Goal: Task Accomplishment & Management: Manage account settings

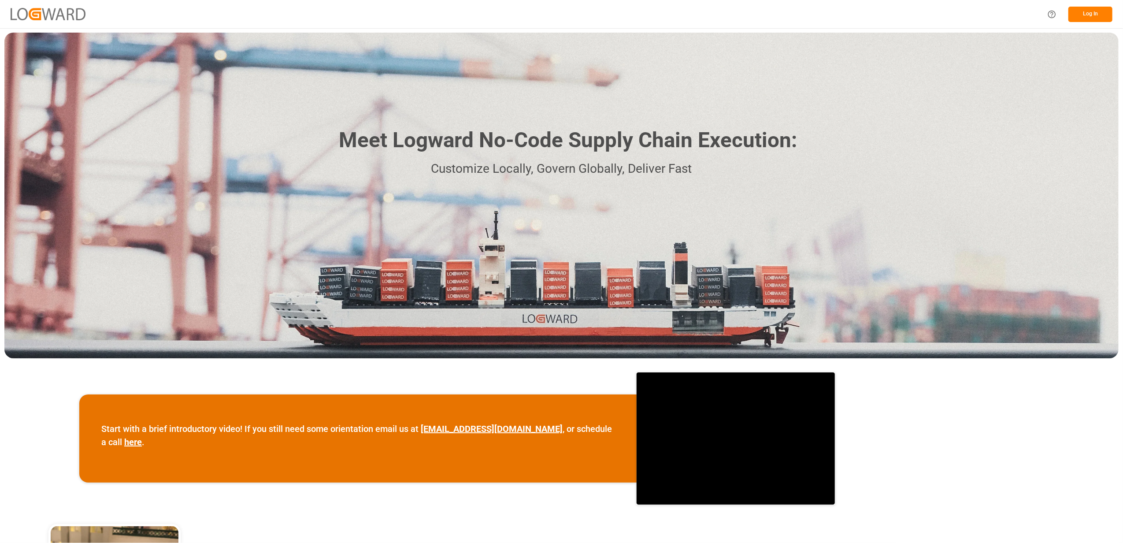
click at [954, 219] on div "Meet Logward No-Code Supply Chain Execution: Customize Locally, Govern Globally…" at bounding box center [561, 196] width 1114 height 326
click at [1087, 13] on button "Log In" at bounding box center [1090, 14] width 44 height 15
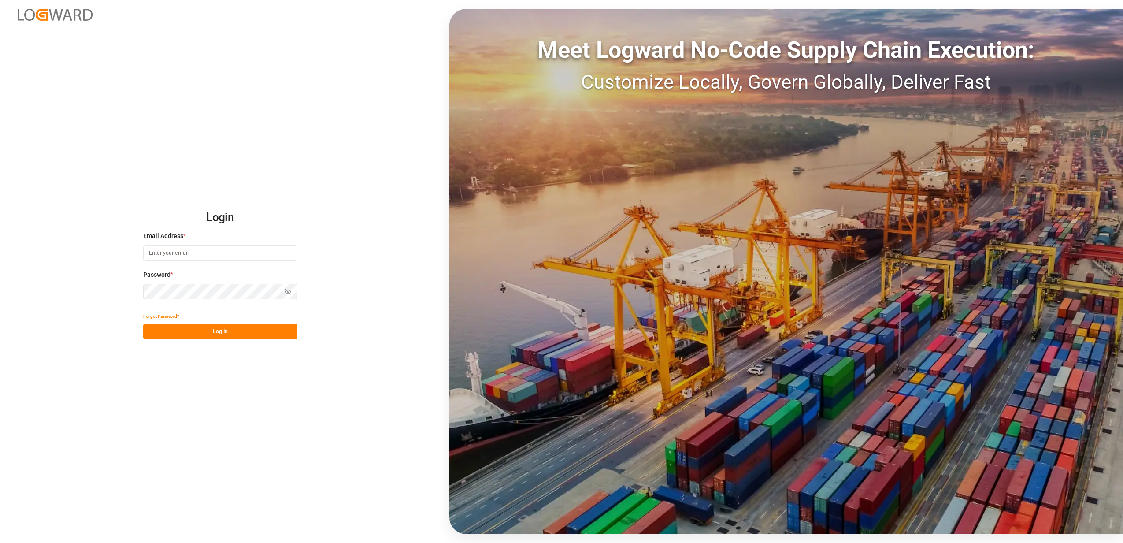
type input "[EMAIL_ADDRESS][DOMAIN_NAME]"
click at [200, 332] on button "Log In" at bounding box center [220, 331] width 154 height 15
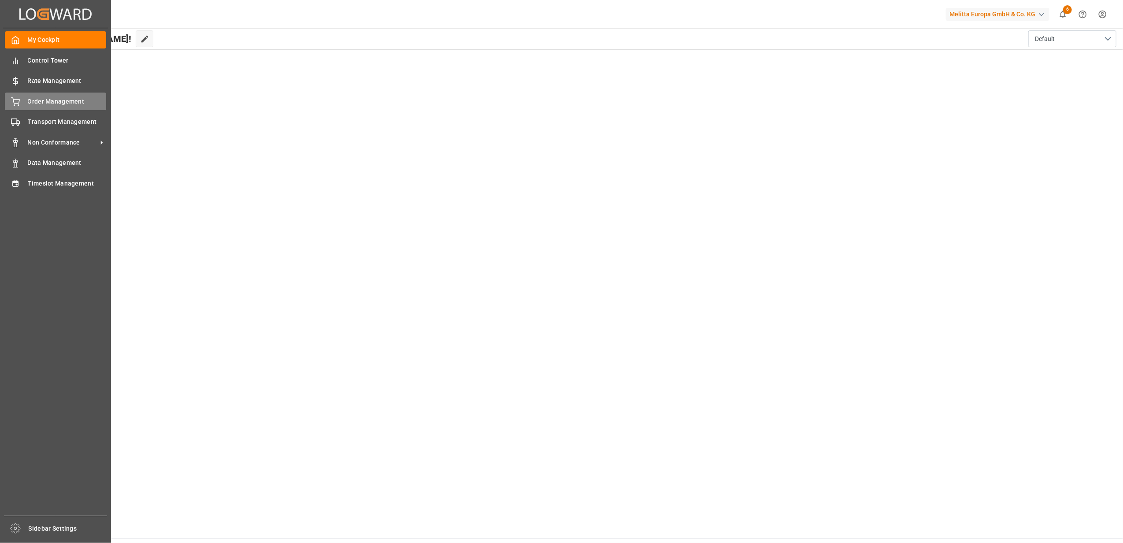
click at [22, 103] on div "Order Management Order Management" at bounding box center [55, 101] width 101 height 17
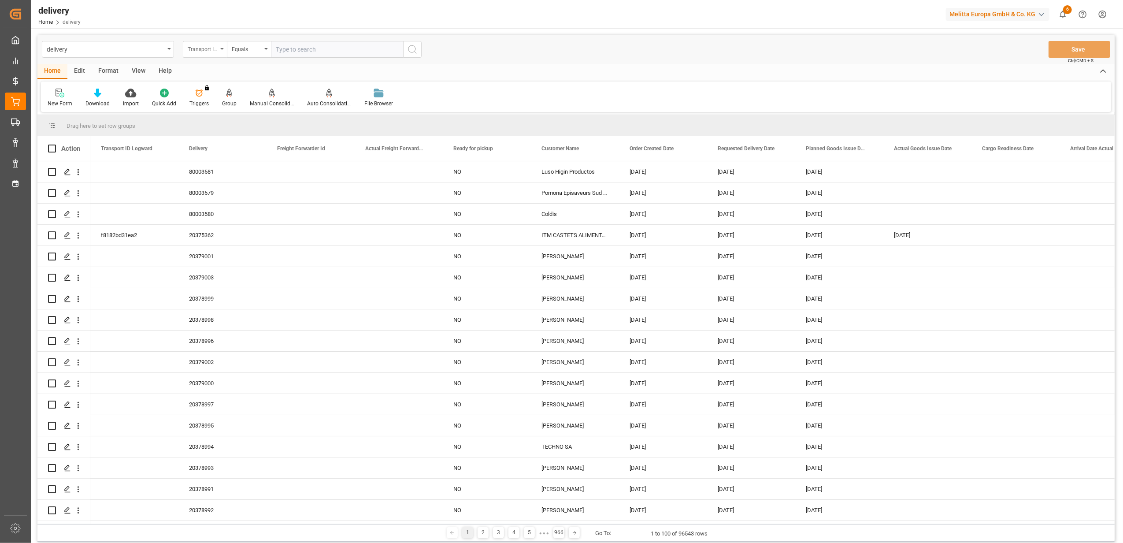
click at [222, 50] on div "Transport ID Logward" at bounding box center [205, 49] width 44 height 17
click at [221, 112] on div "Delivery" at bounding box center [248, 108] width 131 height 19
click at [309, 49] on input "text" at bounding box center [337, 49] width 132 height 17
paste input "20378452"
type input "20378452"
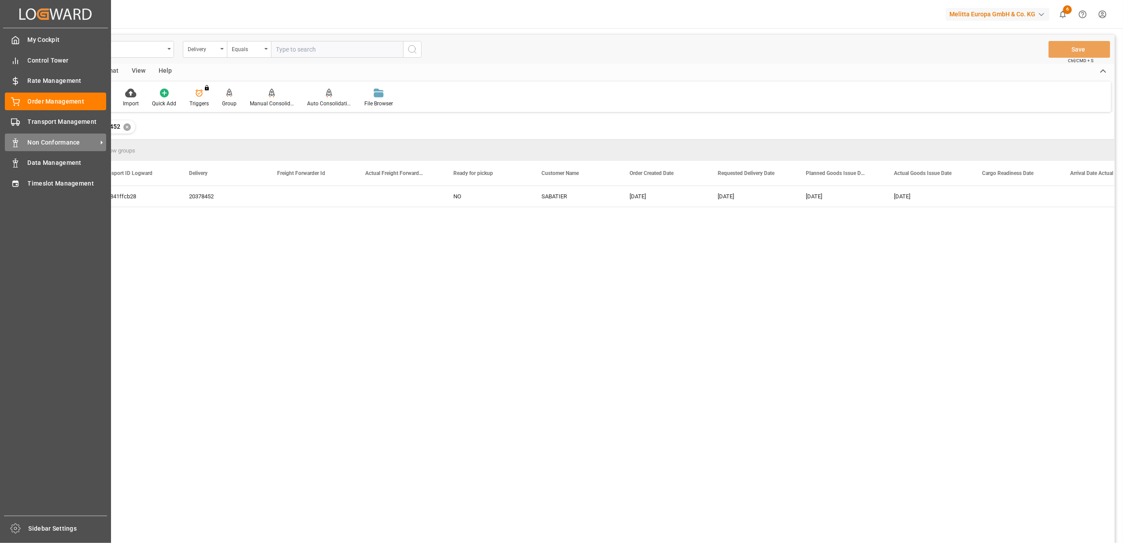
click at [37, 143] on span "Non Conformance" at bounding box center [63, 142] width 70 height 9
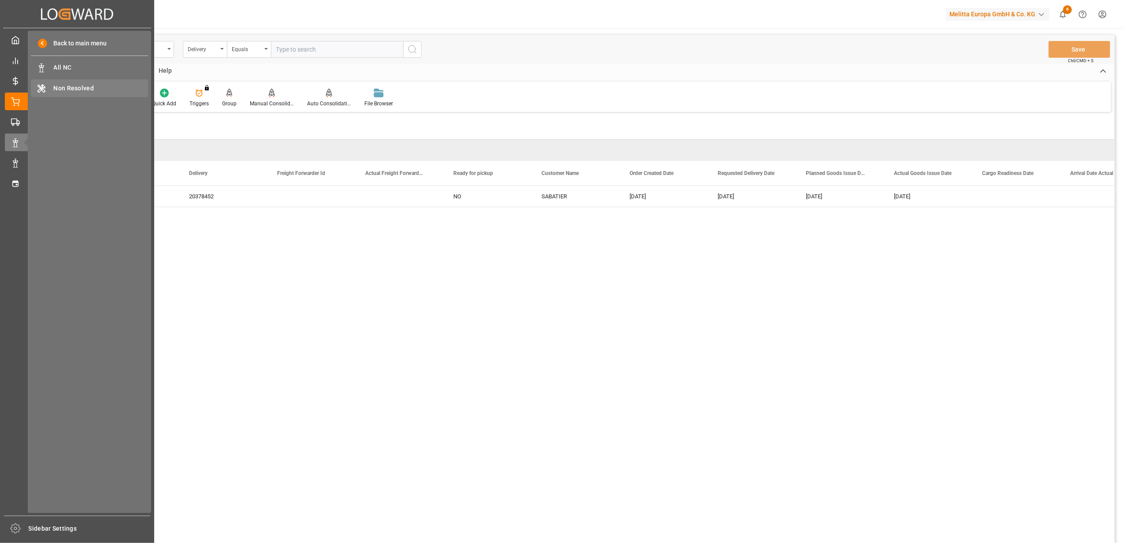
click at [73, 83] on div "Non Resolved Non Resolved" at bounding box center [89, 87] width 117 height 17
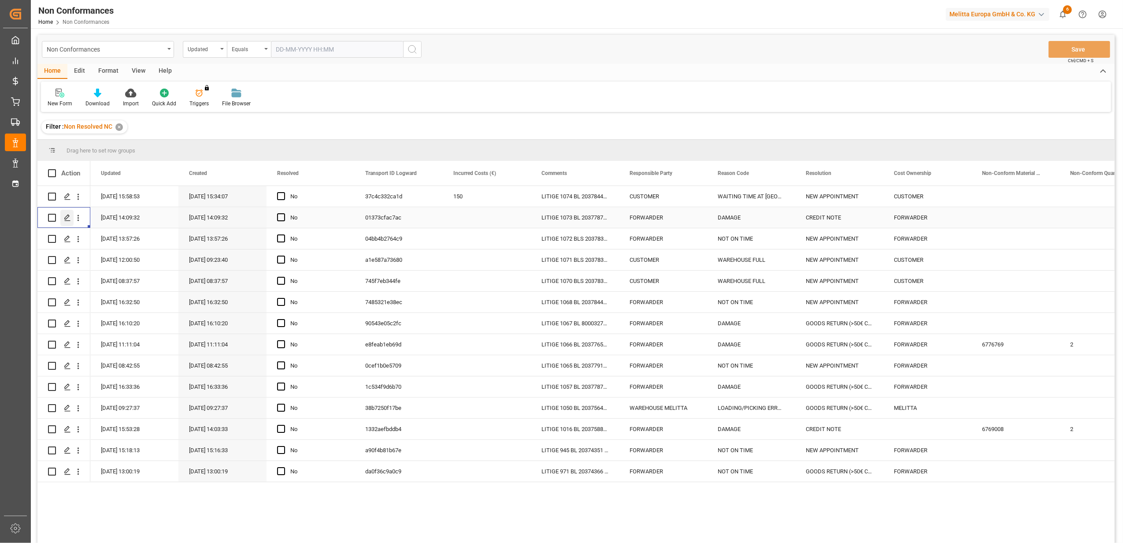
click at [70, 219] on icon "Press SPACE to select this row." at bounding box center [67, 217] width 7 height 7
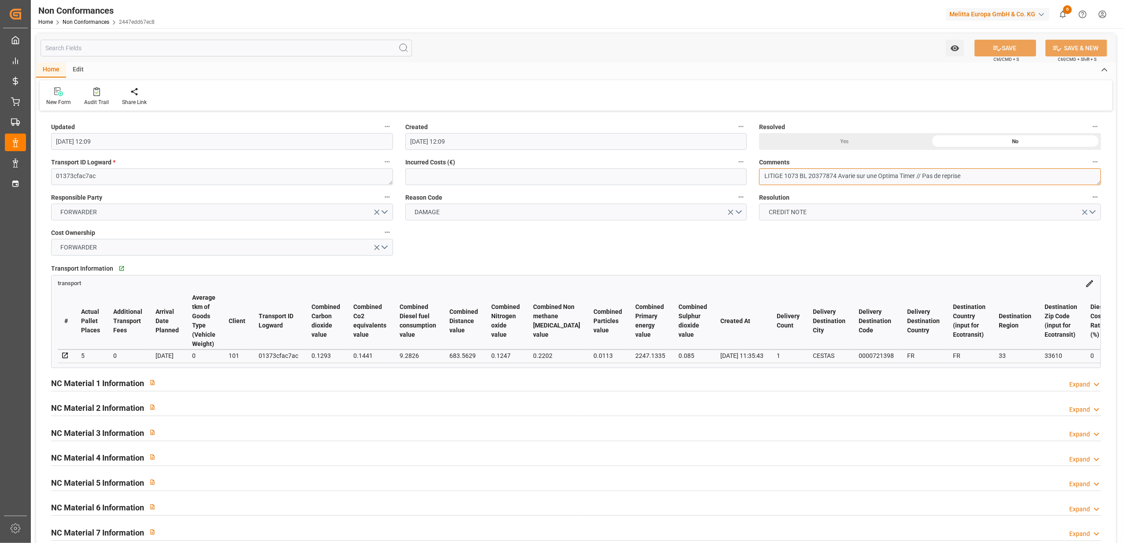
drag, startPoint x: 1007, startPoint y: 175, endPoint x: 923, endPoint y: 180, distance: 84.7
click at [923, 180] on textarea "LITIGE 1073 BL 20377874 Avarie sur une Optima Timer // Pas de reprise" at bounding box center [930, 176] width 342 height 17
type textarea "LITIGE 1073 BL 20377874 Avarie sur une Optima Timer // A reprendre"
click at [998, 46] on icon at bounding box center [997, 48] width 9 height 9
type input "[DATE] 06:37"
